Goal: Information Seeking & Learning: Check status

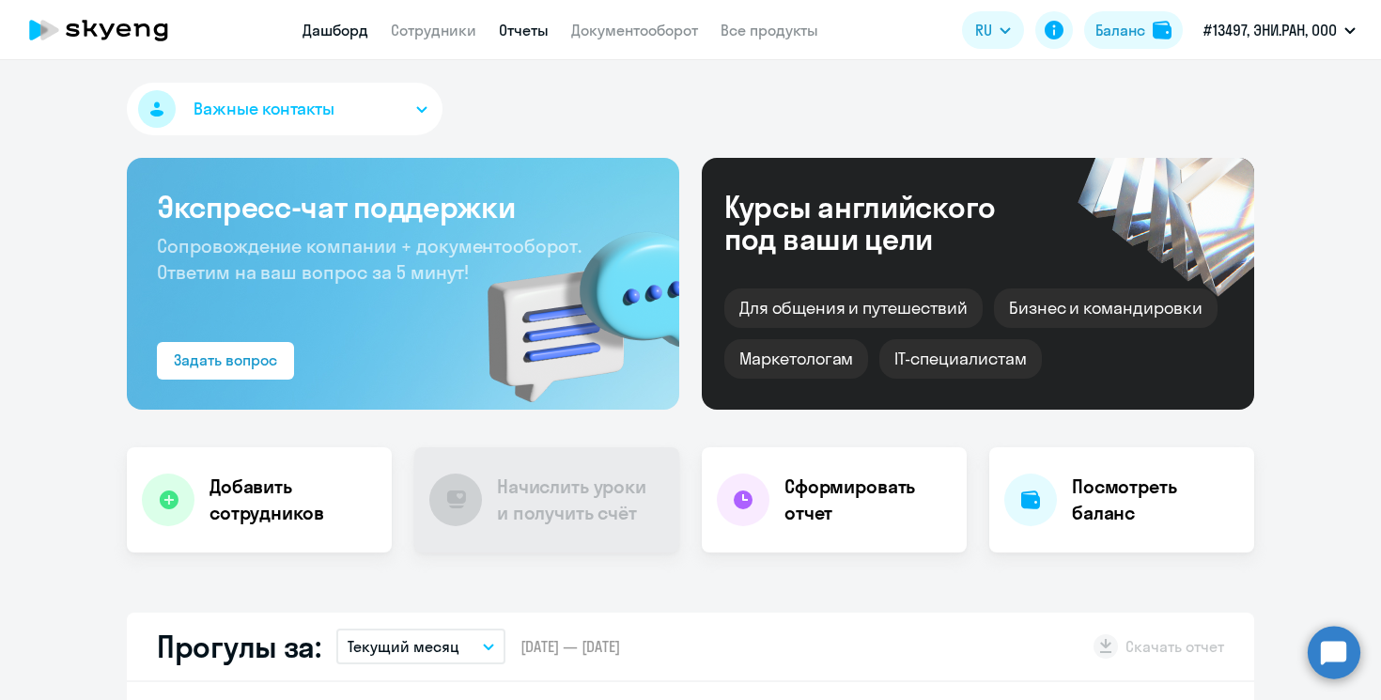
click at [515, 23] on link "Отчеты" at bounding box center [524, 30] width 50 height 19
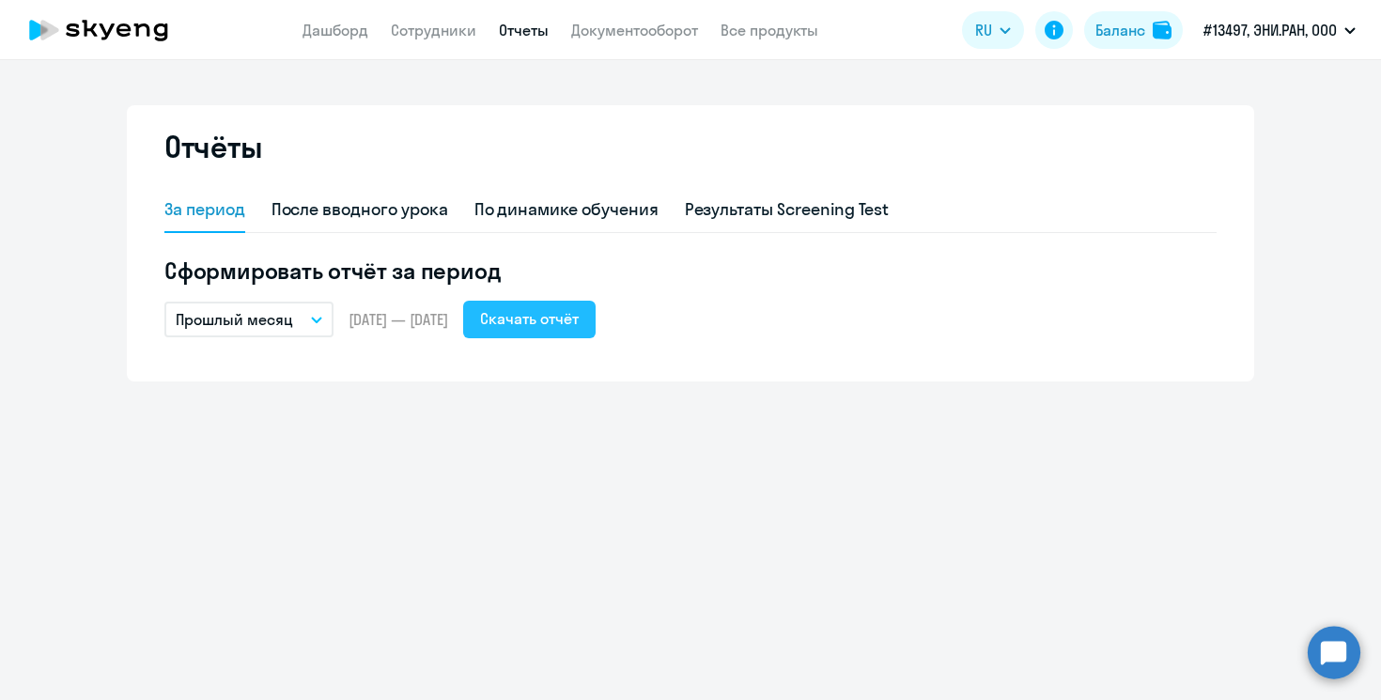
click at [579, 318] on div "Скачать отчёт" at bounding box center [529, 318] width 99 height 23
click at [338, 28] on link "Дашборд" at bounding box center [336, 30] width 66 height 19
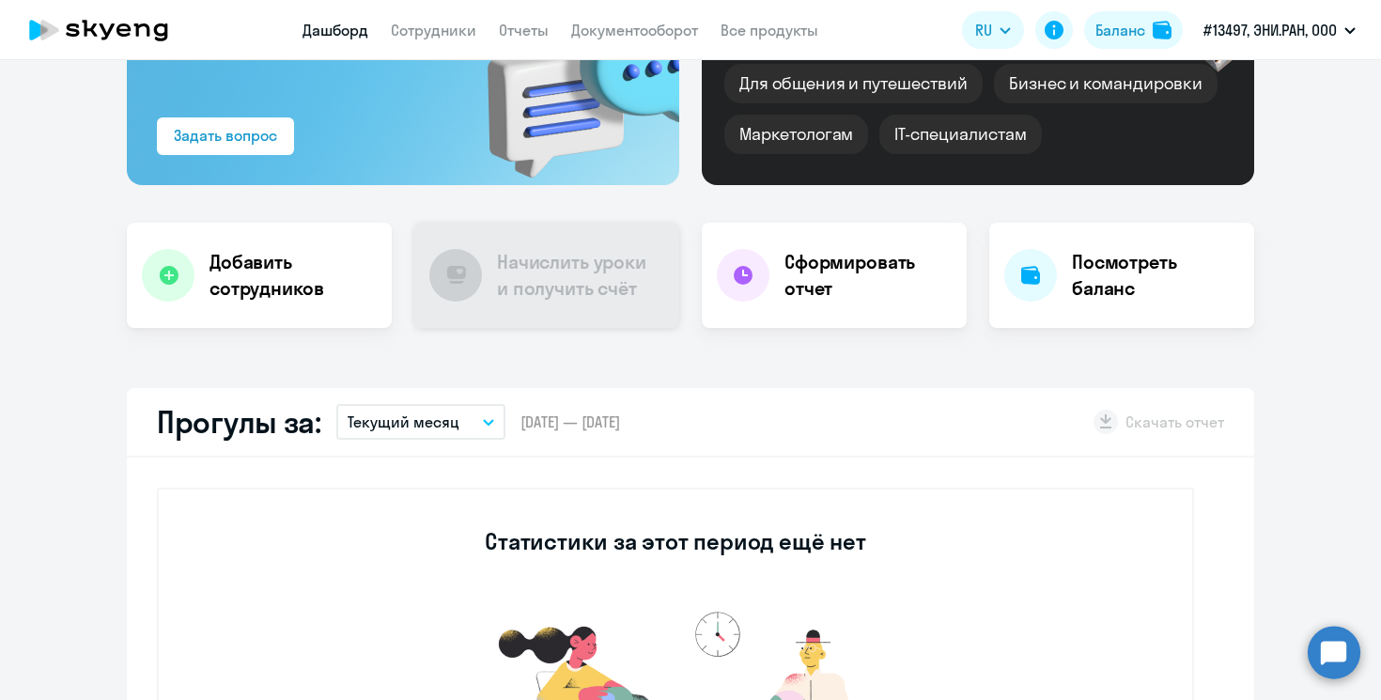
scroll to position [272, 0]
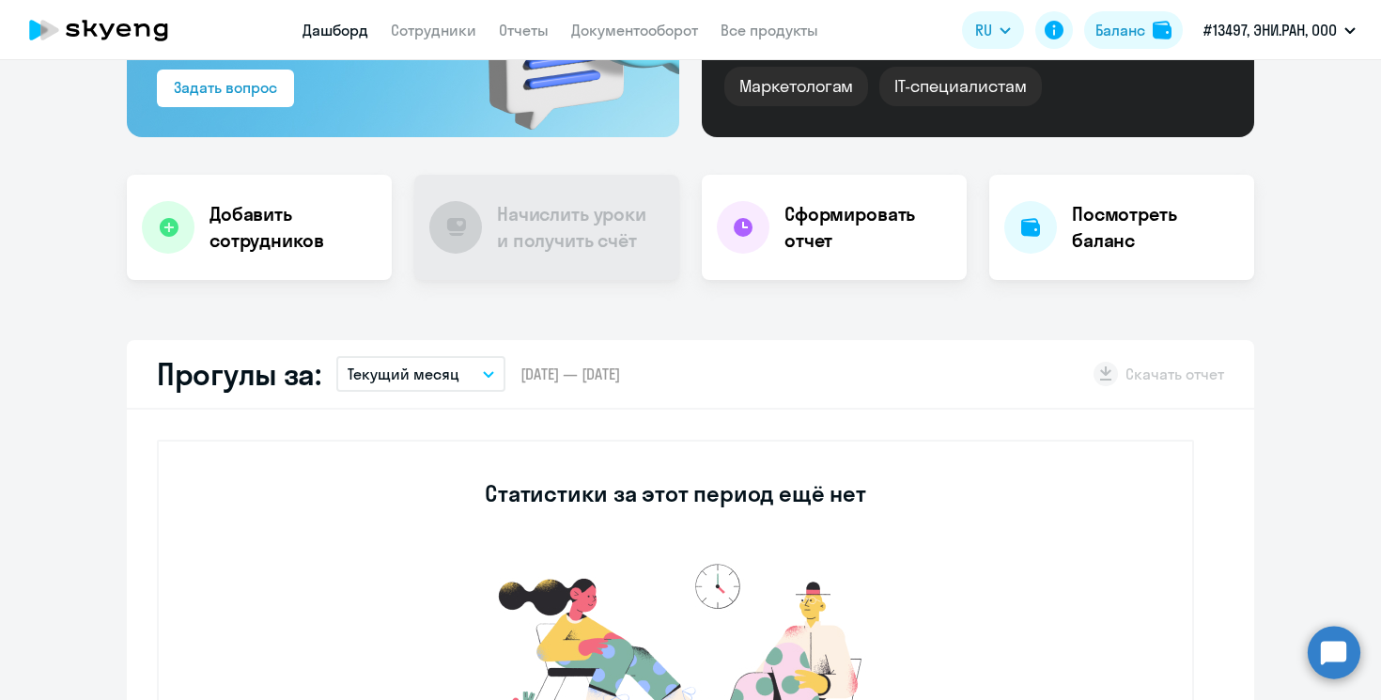
click at [483, 371] on icon "button" at bounding box center [488, 374] width 11 height 7
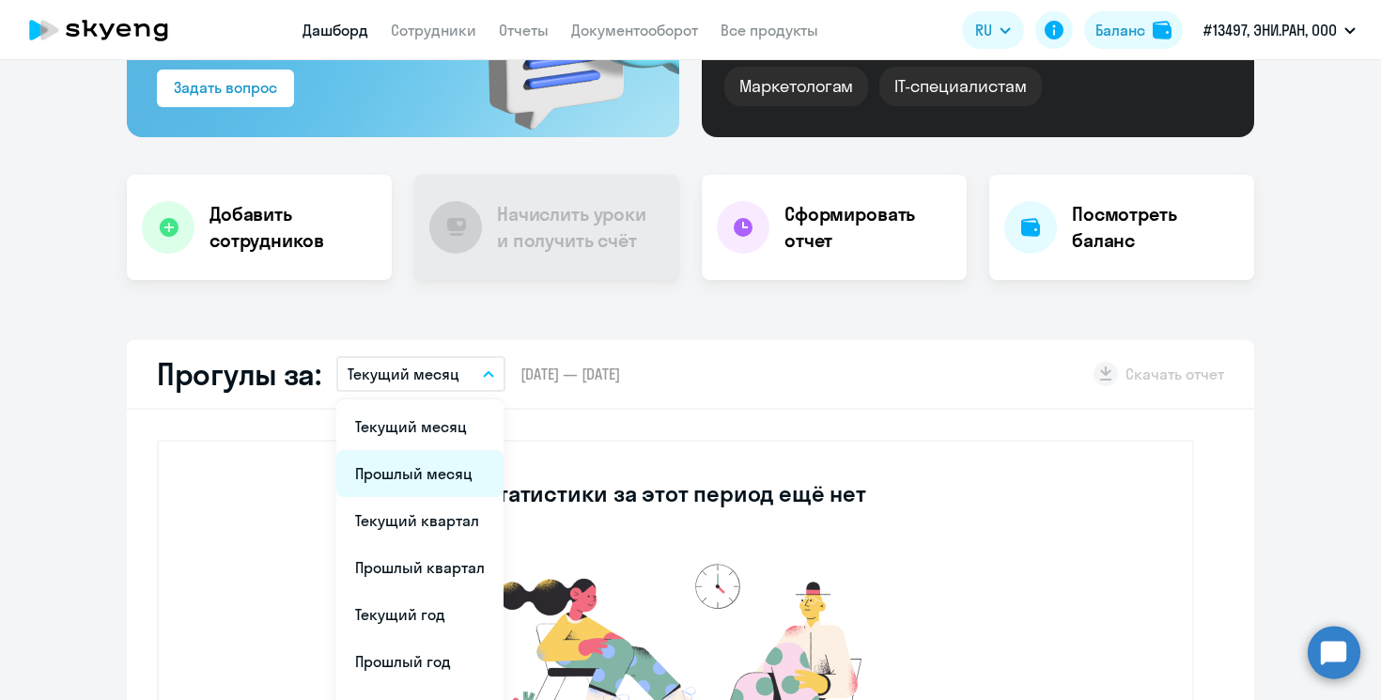
click at [434, 467] on li "Прошлый месяц" at bounding box center [419, 473] width 167 height 47
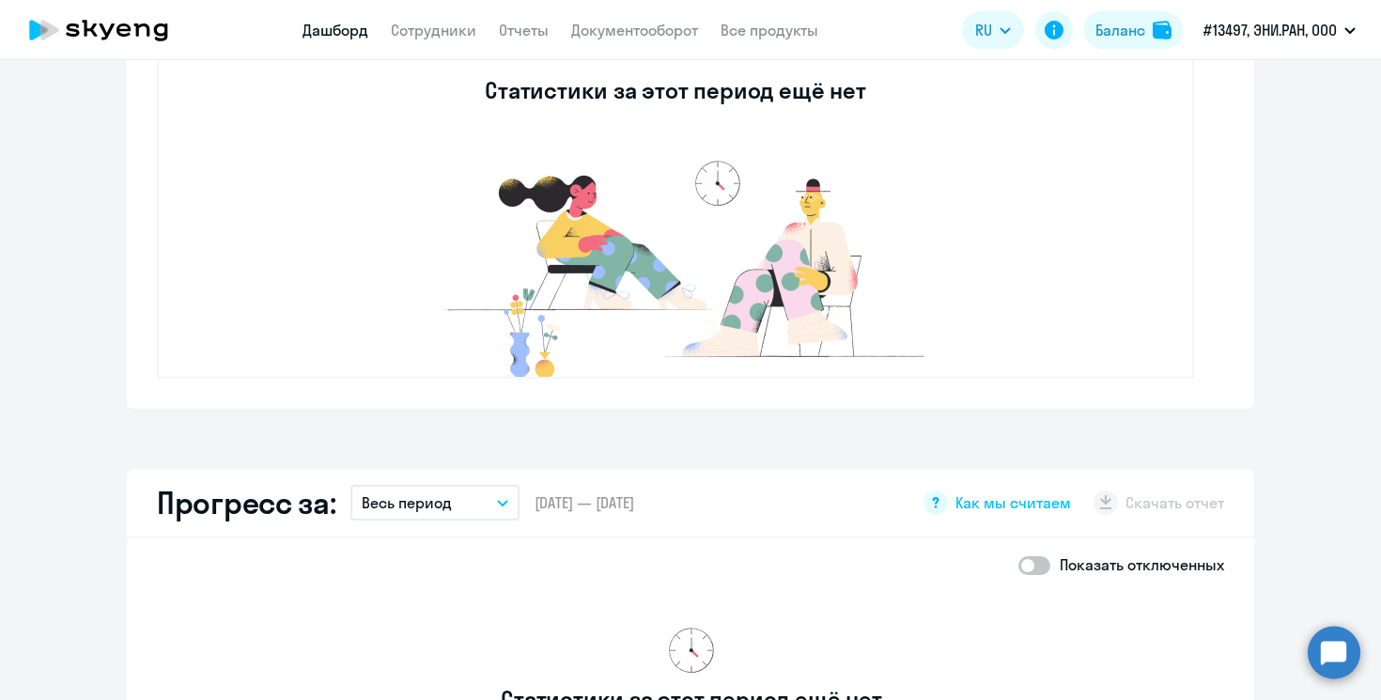
scroll to position [801, 0]
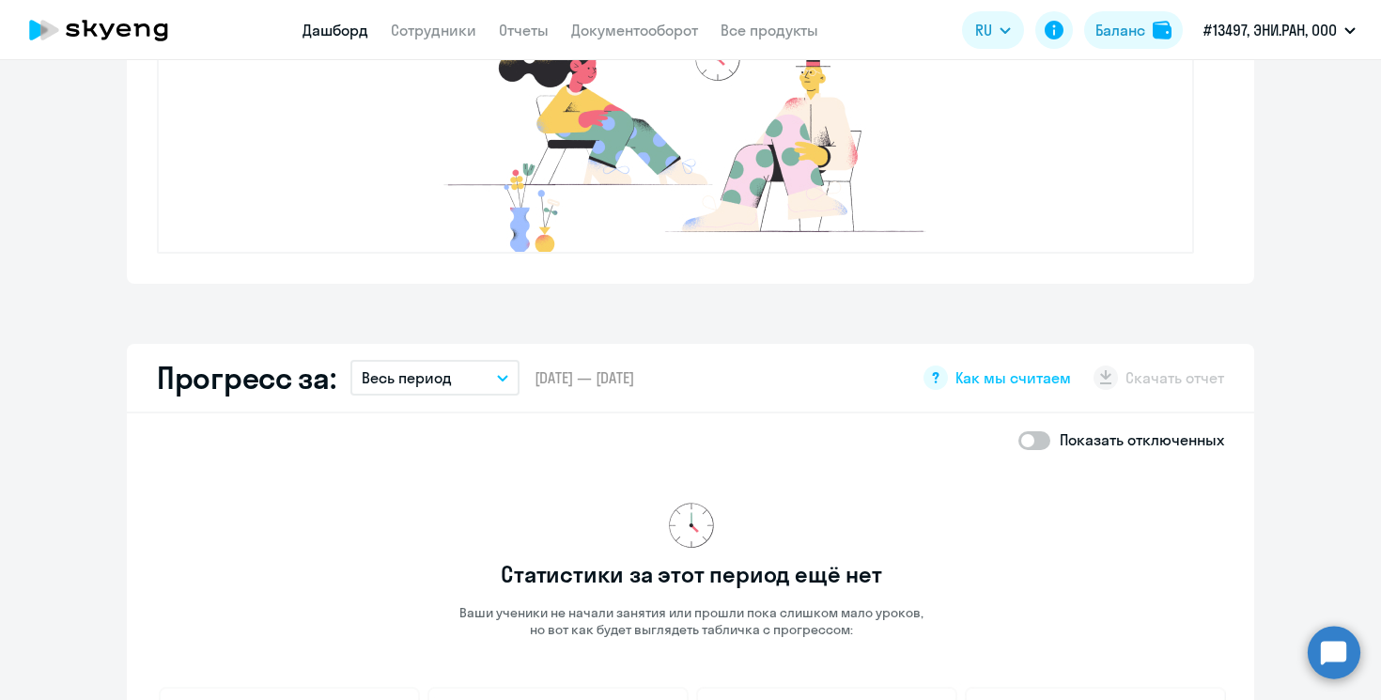
click at [492, 382] on button "Весь период" at bounding box center [434, 378] width 169 height 36
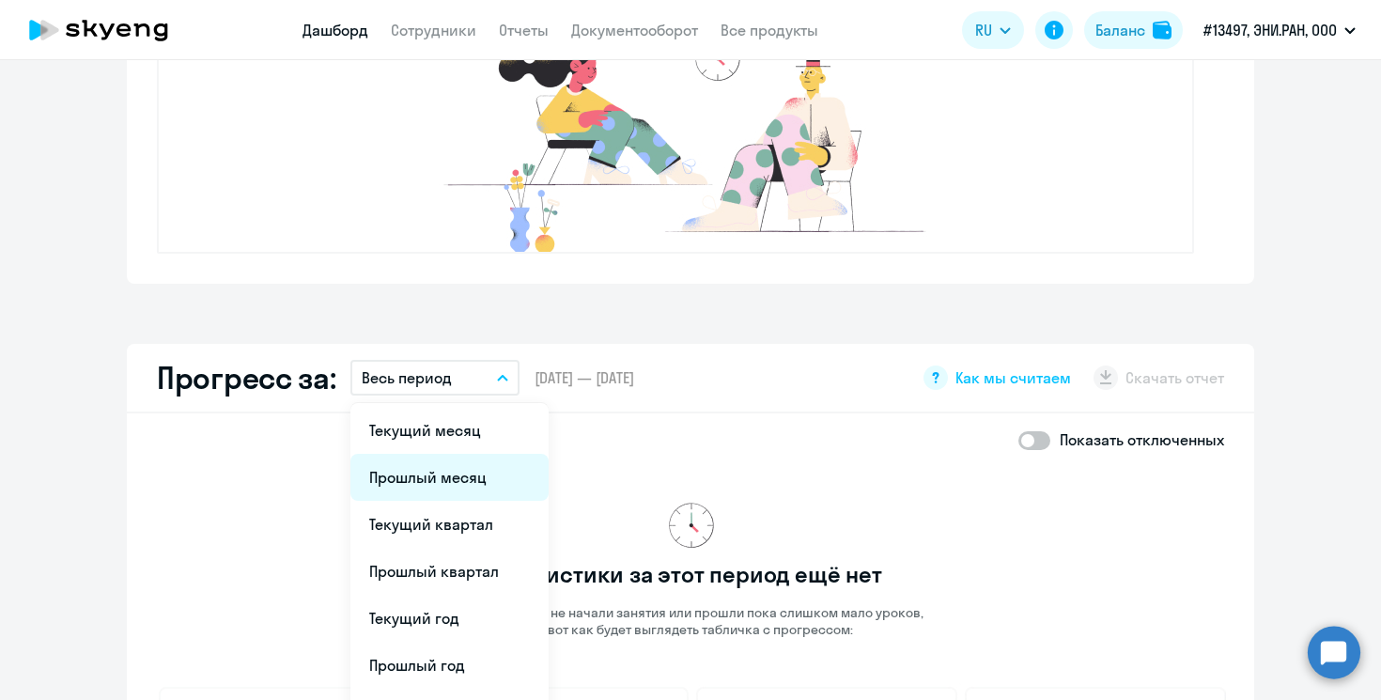
click at [464, 462] on li "Прошлый месяц" at bounding box center [449, 477] width 198 height 47
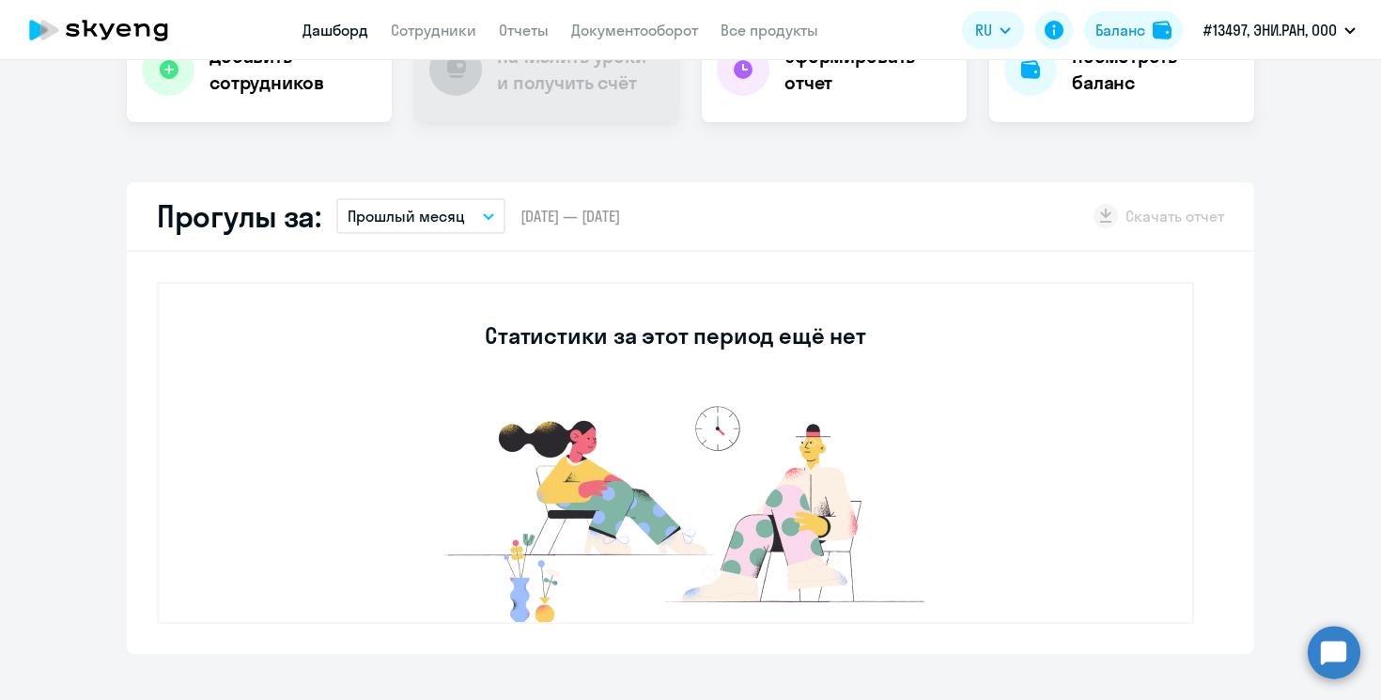
scroll to position [0, 0]
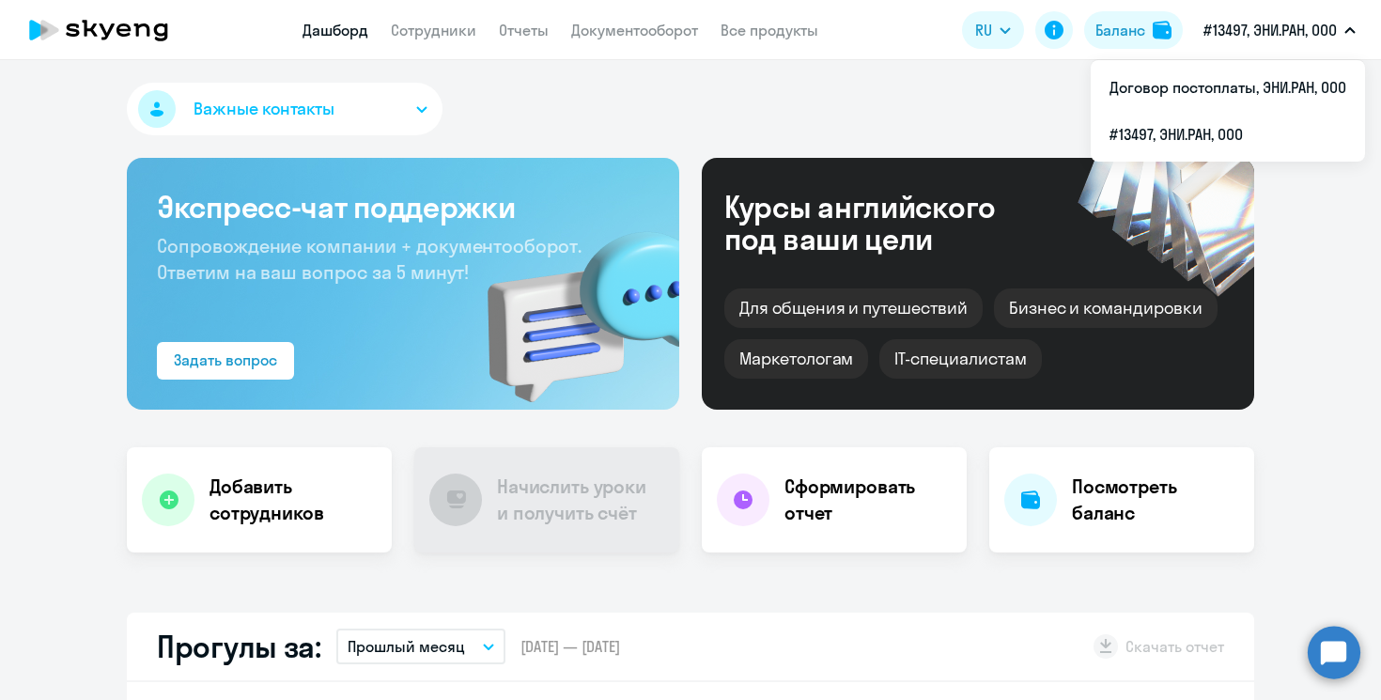
click at [1359, 34] on button "#13497, ЭНИ.РАН, ООО" at bounding box center [1279, 30] width 171 height 45
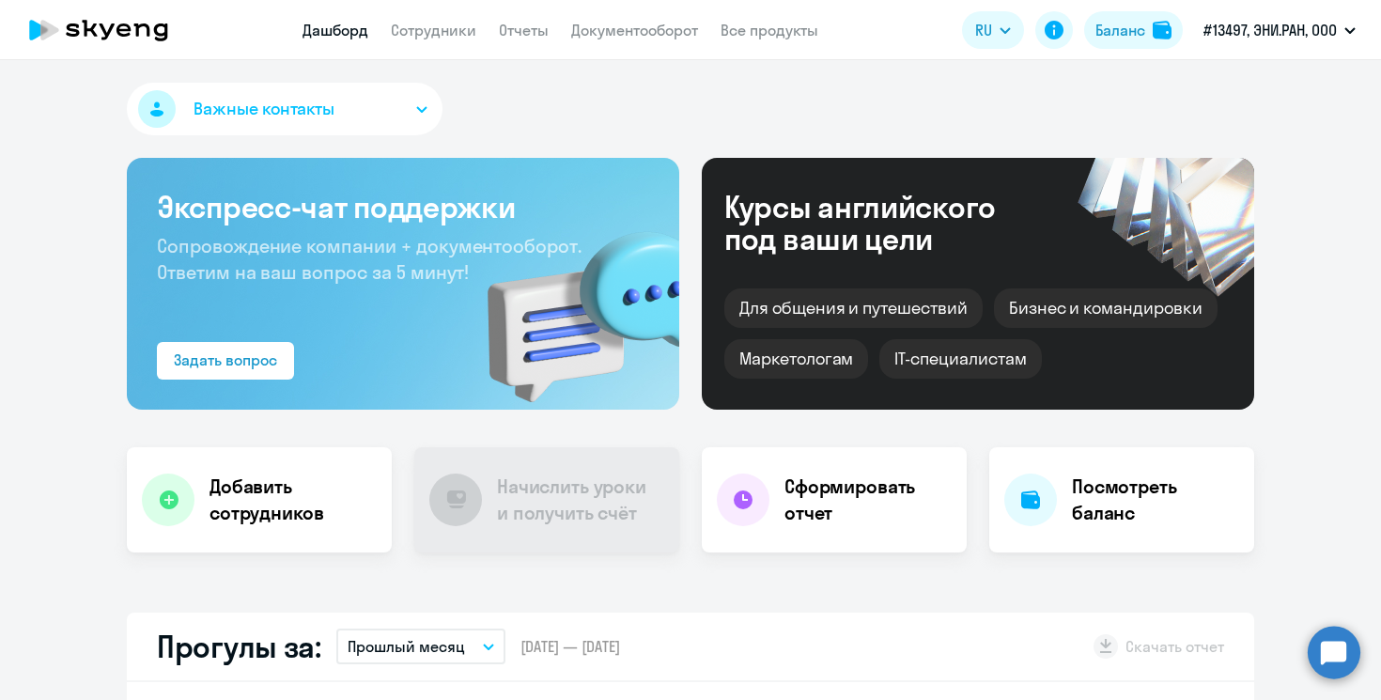
click at [1359, 34] on button "#13497, ЭНИ.РАН, ООО" at bounding box center [1279, 30] width 171 height 45
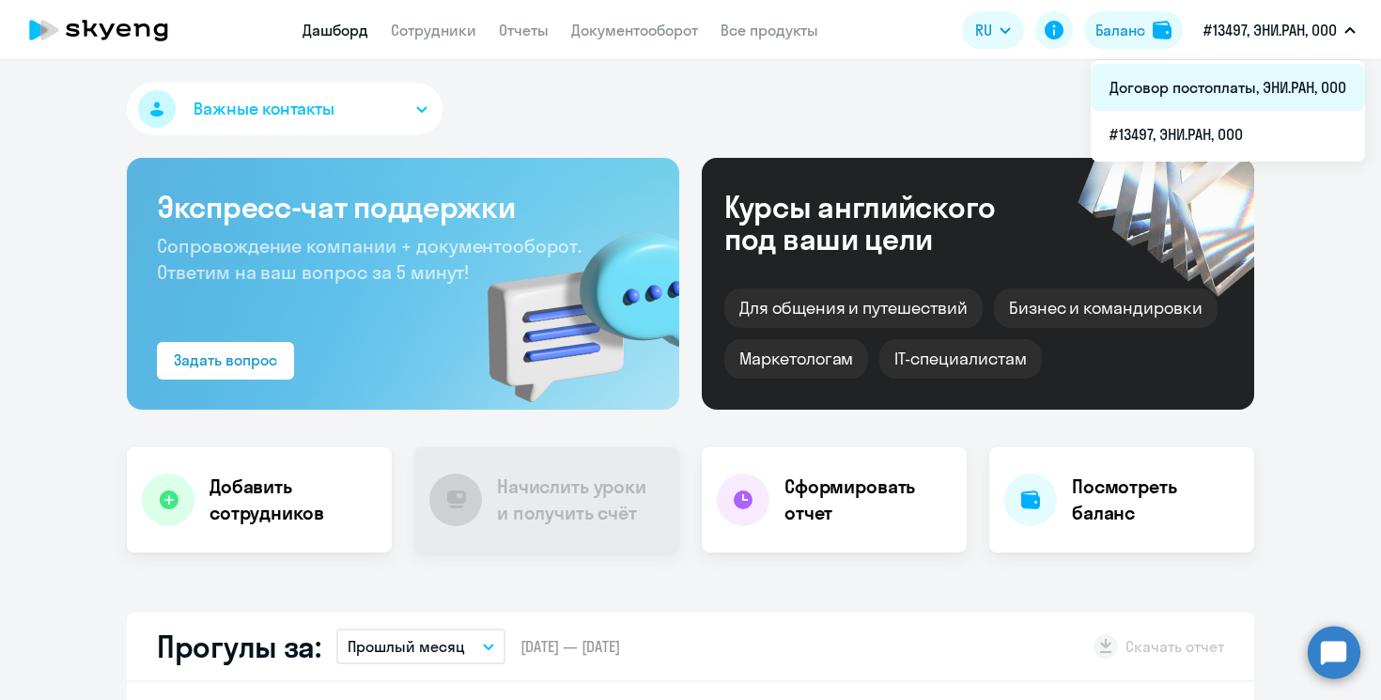
click at [1273, 81] on li "Договор постоплаты, ЭНИ.РАН, ООО" at bounding box center [1228, 87] width 274 height 47
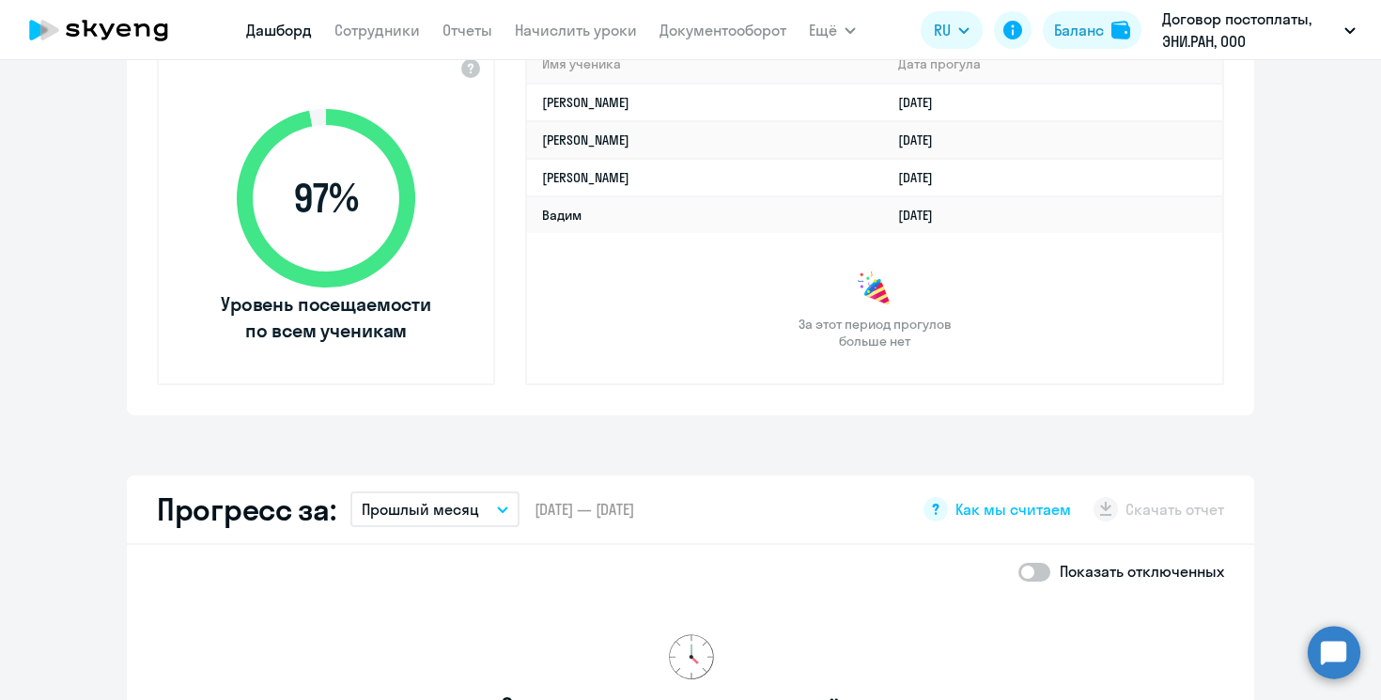
scroll to position [406, 0]
